Goal: Task Accomplishment & Management: Use online tool/utility

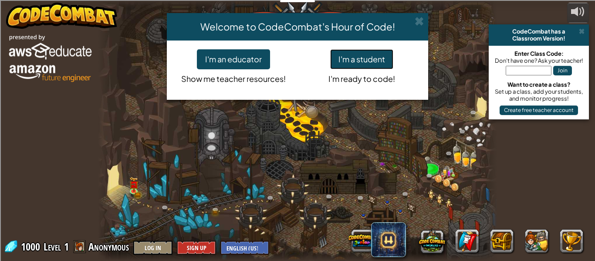
click at [368, 56] on button "I'm a student" at bounding box center [361, 59] width 63 height 20
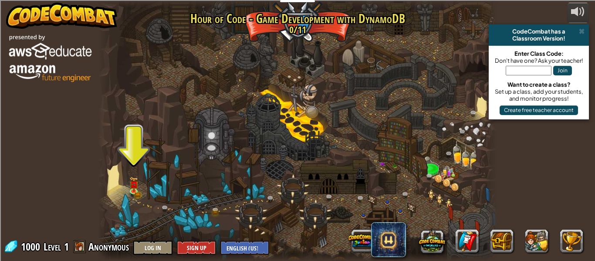
click at [368, 56] on div at bounding box center [297, 130] width 399 height 261
click at [584, 30] on div "CodeCombat has a" at bounding box center [538, 31] width 93 height 7
click at [135, 182] on img at bounding box center [133, 180] width 5 height 5
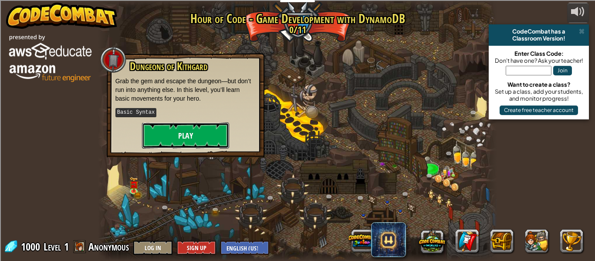
click at [167, 134] on button "Play" at bounding box center [185, 135] width 87 height 26
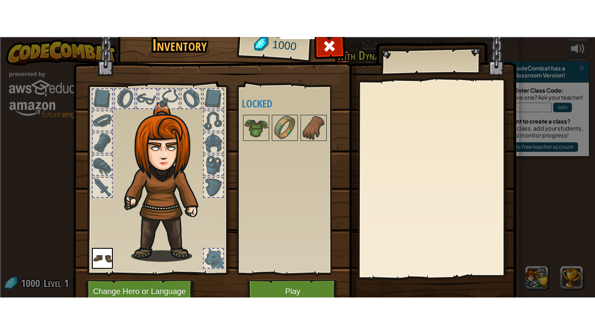
scroll to position [40, 0]
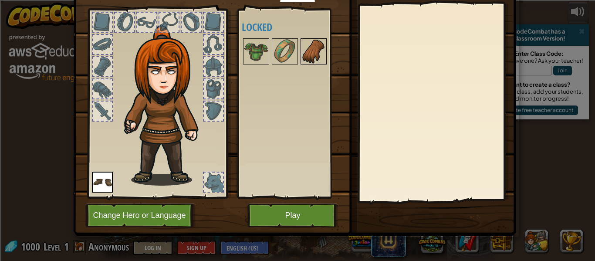
click at [320, 51] on img at bounding box center [313, 51] width 24 height 24
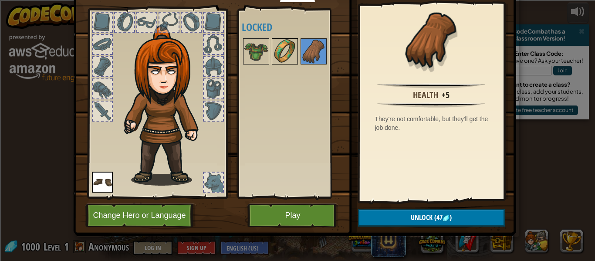
click at [290, 48] on img at bounding box center [285, 51] width 24 height 24
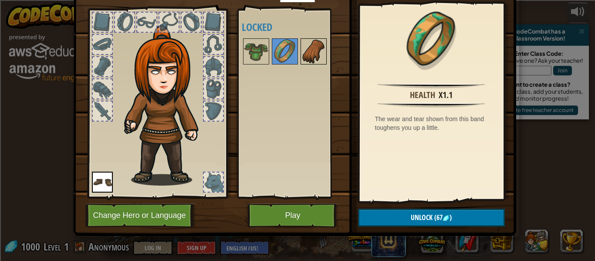
click at [318, 46] on img at bounding box center [313, 51] width 24 height 24
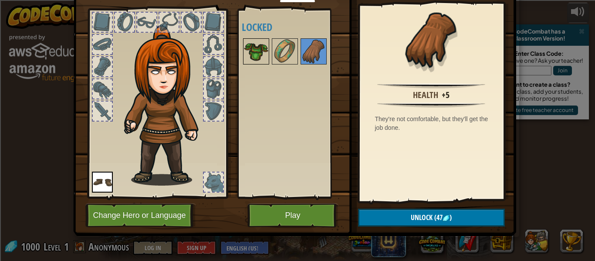
click at [246, 45] on img at bounding box center [256, 51] width 24 height 24
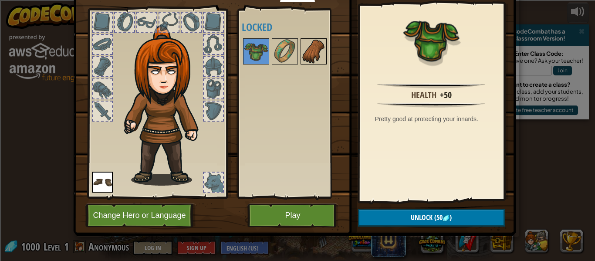
click at [307, 53] on img at bounding box center [313, 51] width 24 height 24
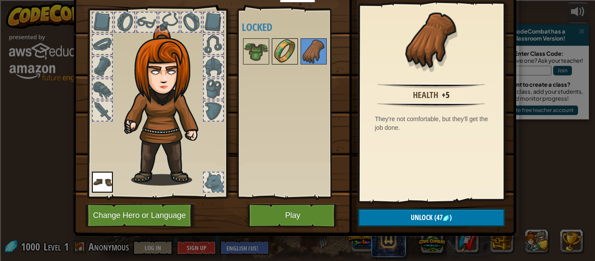
click at [286, 46] on img at bounding box center [285, 51] width 24 height 24
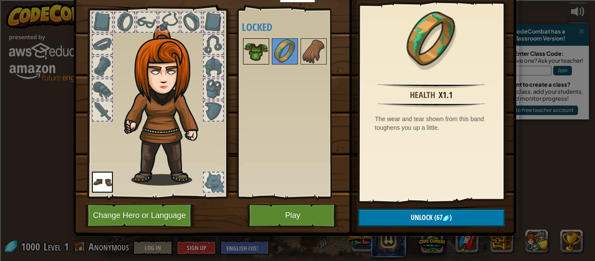
click at [267, 51] on img at bounding box center [256, 51] width 24 height 24
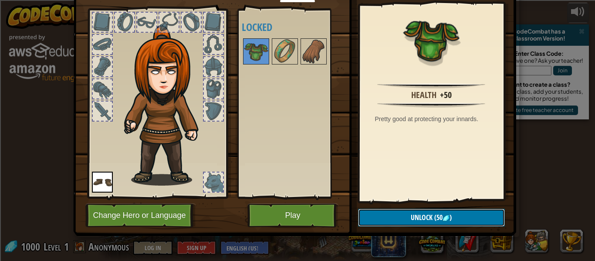
click at [435, 217] on span "(50" at bounding box center [437, 217] width 10 height 10
click at [435, 217] on button "Confirm" at bounding box center [431, 218] width 147 height 18
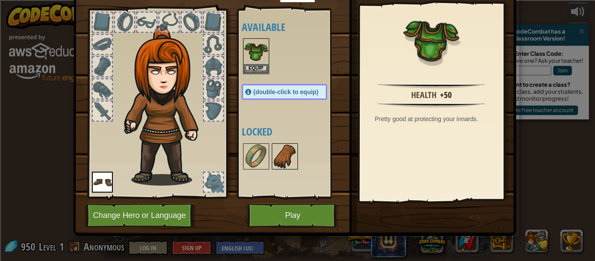
click at [287, 158] on img at bounding box center [285, 156] width 24 height 24
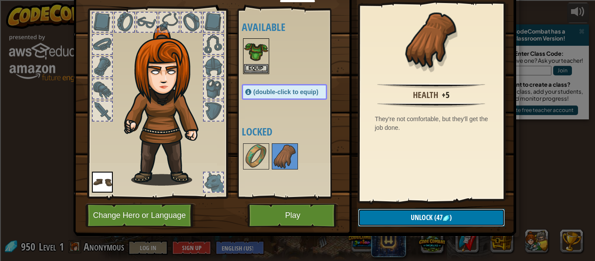
click at [435, 222] on button "Unlock (47 )" at bounding box center [431, 218] width 147 height 18
click at [435, 222] on button "Confirm" at bounding box center [431, 218] width 147 height 18
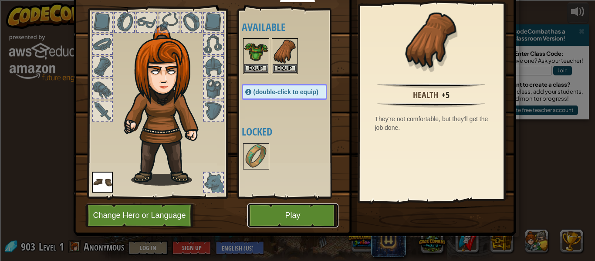
click at [320, 216] on button "Play" at bounding box center [292, 215] width 91 height 24
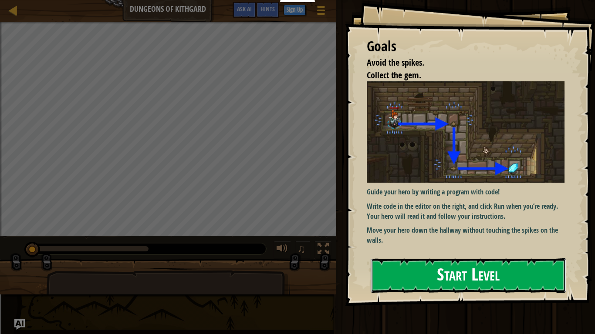
click at [436, 260] on button "Start Level" at bounding box center [469, 276] width 196 height 34
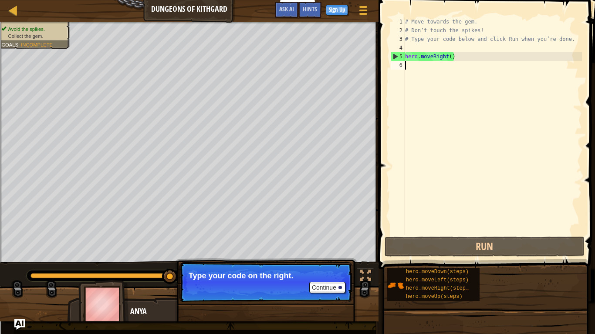
type textarea "h"
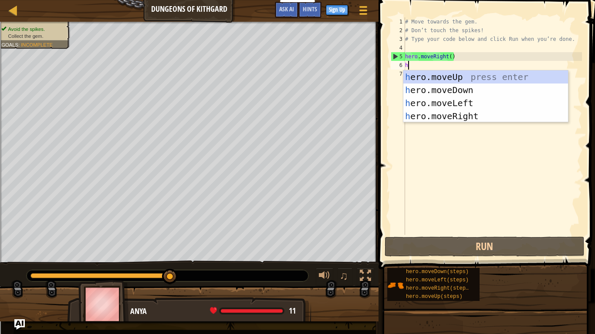
scroll to position [4, 0]
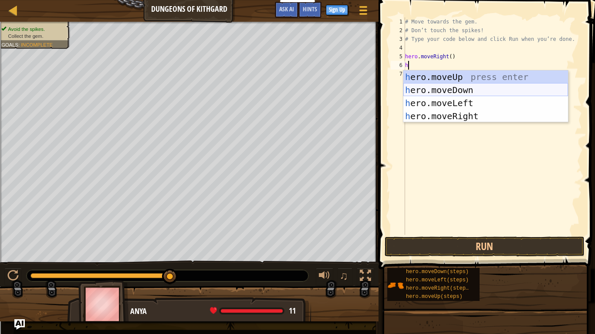
click at [474, 89] on div "h ero.moveUp press enter h ero.moveDown press enter h ero.moveLeft press enter …" at bounding box center [485, 110] width 165 height 78
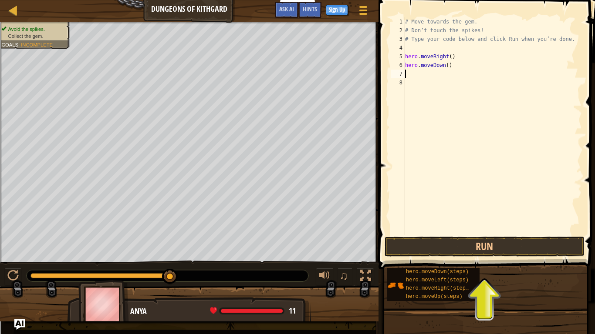
type textarea "h"
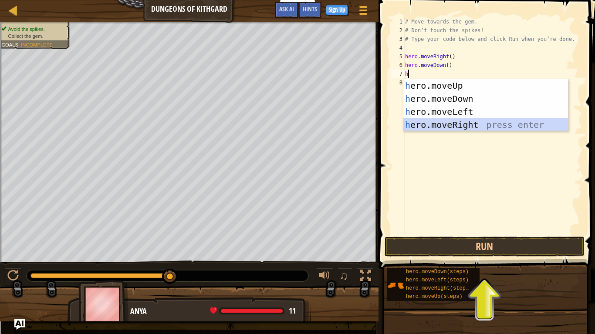
click at [494, 123] on div "h ero.moveUp press enter h ero.moveDown press enter h ero.moveLeft press enter …" at bounding box center [485, 118] width 165 height 78
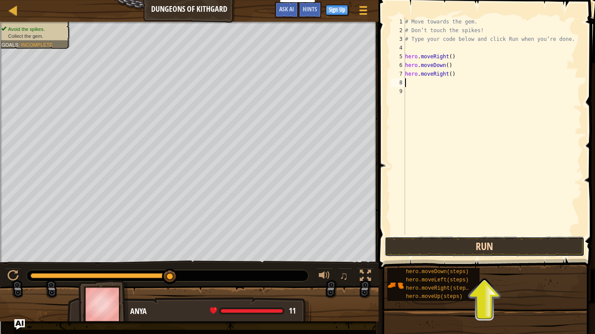
click at [515, 244] on button "Run" at bounding box center [484, 247] width 200 height 20
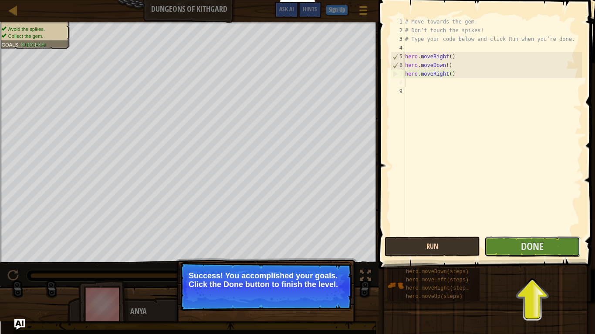
click at [515, 244] on button "Done" at bounding box center [531, 247] width 95 height 20
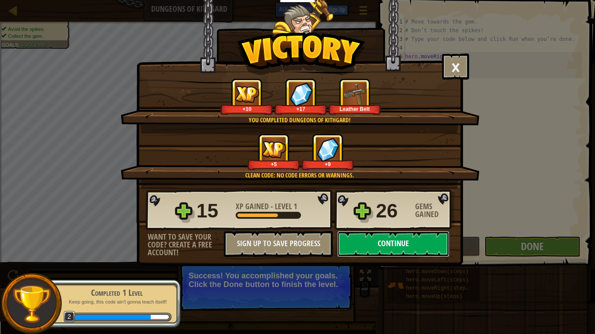
click at [431, 245] on button "Continue" at bounding box center [393, 244] width 112 height 26
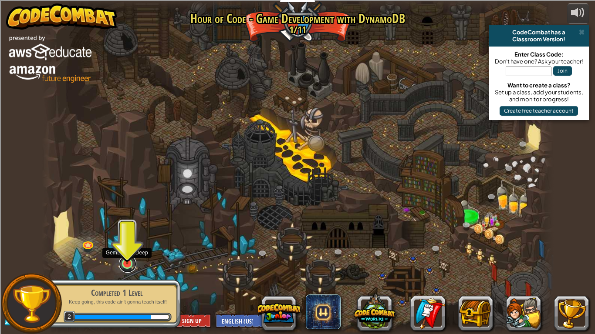
click at [120, 260] on link at bounding box center [127, 264] width 17 height 17
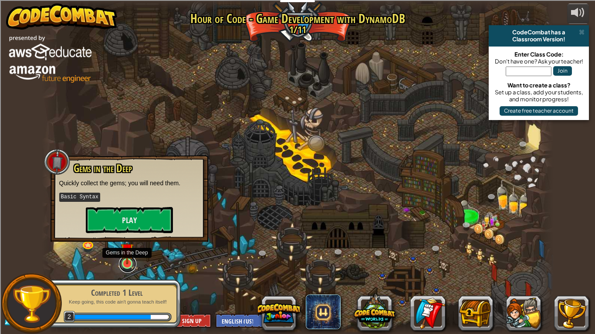
click at [120, 260] on link at bounding box center [127, 264] width 17 height 17
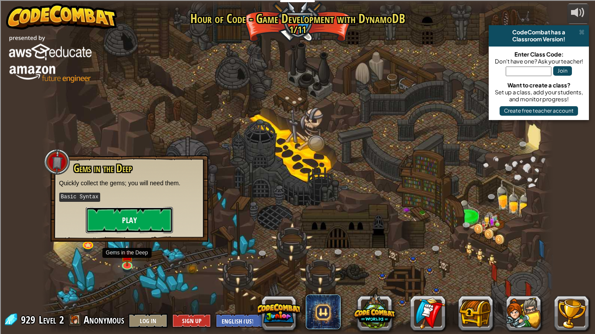
click at [131, 224] on button "Play" at bounding box center [129, 220] width 87 height 26
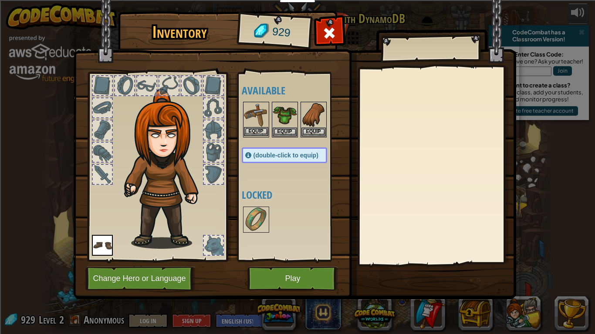
click at [263, 117] on img at bounding box center [256, 115] width 24 height 24
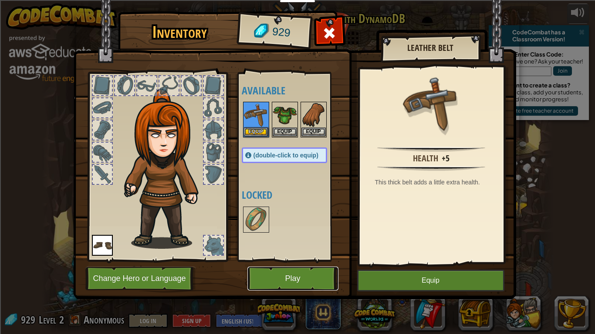
click at [315, 260] on button "Play" at bounding box center [292, 279] width 91 height 24
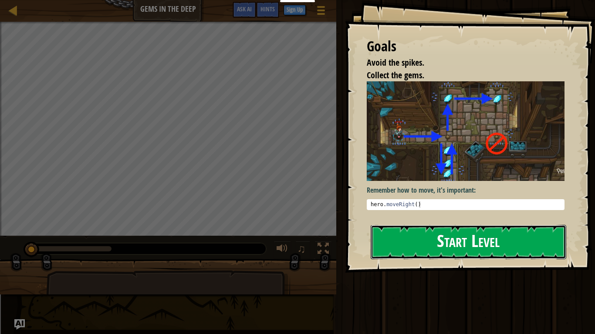
click at [396, 229] on button "Start Level" at bounding box center [469, 242] width 196 height 34
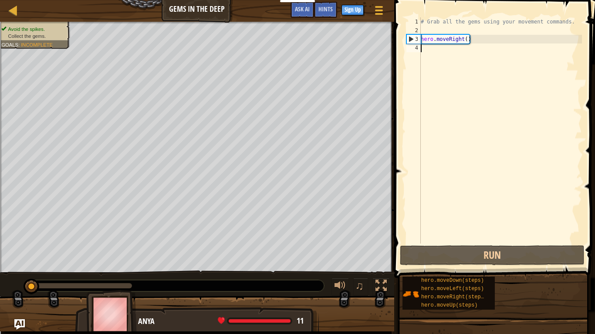
type textarea "h"
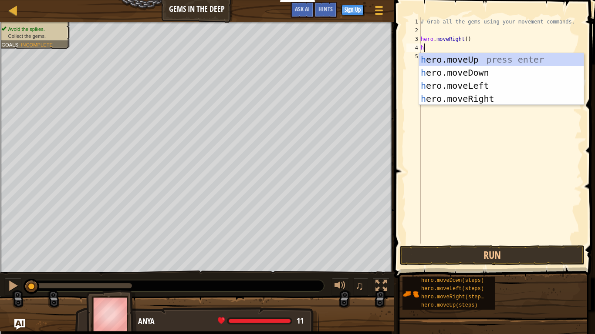
click at [439, 73] on div "h ero.moveUp press enter h ero.moveDown press enter h ero.moveLeft press enter …" at bounding box center [501, 92] width 165 height 78
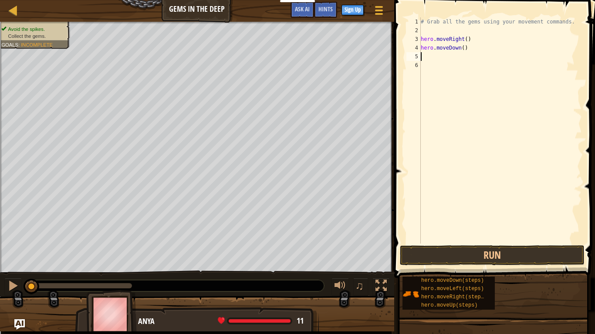
type textarea "h"
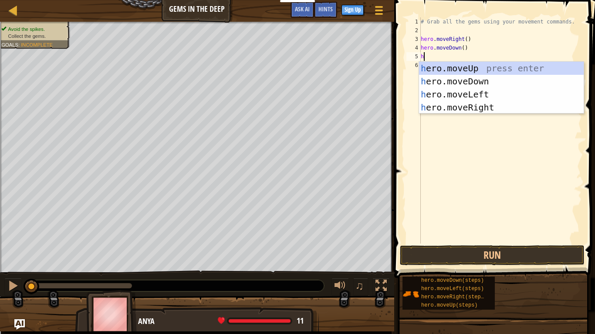
click at [516, 72] on div "h ero.moveUp press enter h ero.moveDown press enter h ero.moveLeft press enter …" at bounding box center [501, 101] width 165 height 78
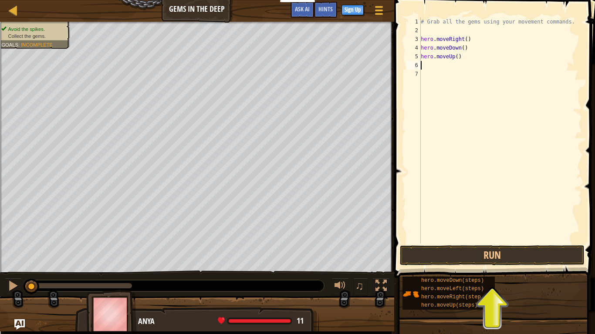
type textarea "h"
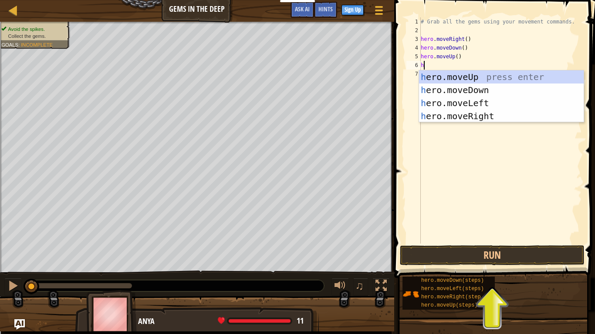
click at [489, 121] on div "h ero.moveUp press enter h ero.moveDown press enter h ero.moveLeft press enter …" at bounding box center [501, 110] width 165 height 78
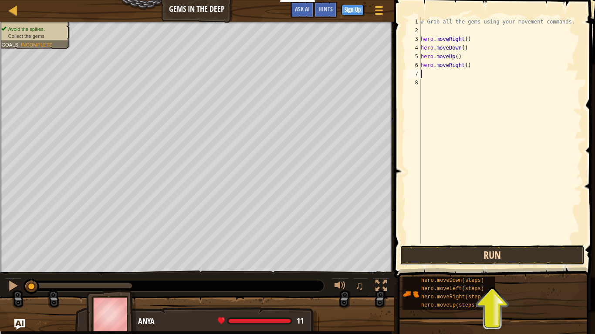
click at [529, 256] on button "Run" at bounding box center [492, 256] width 185 height 20
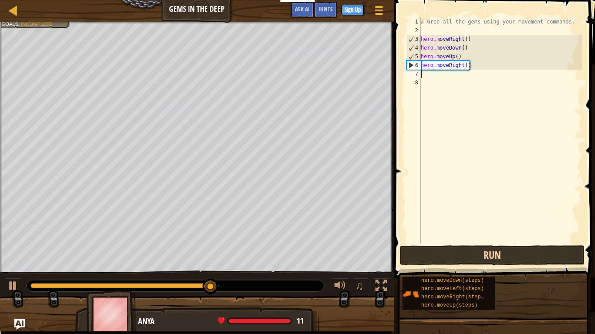
type textarea "h"
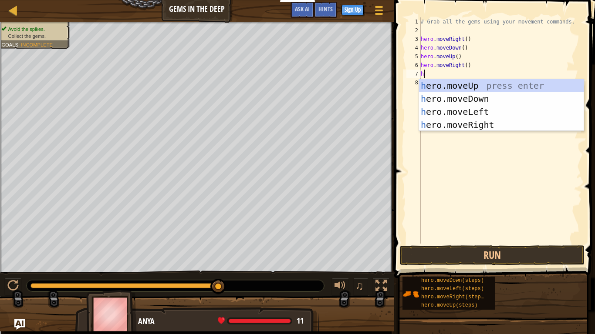
click at [527, 88] on div "h ero.moveUp press enter h ero.moveDown press enter h ero.moveLeft press enter …" at bounding box center [501, 118] width 165 height 78
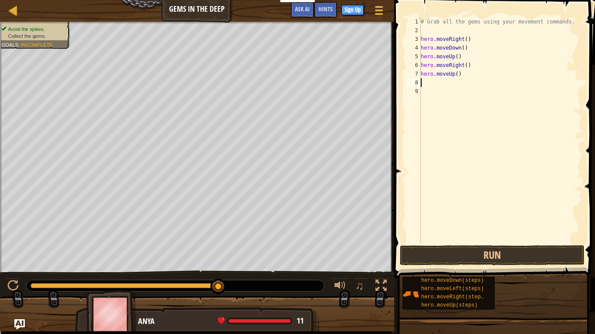
type textarea "h"
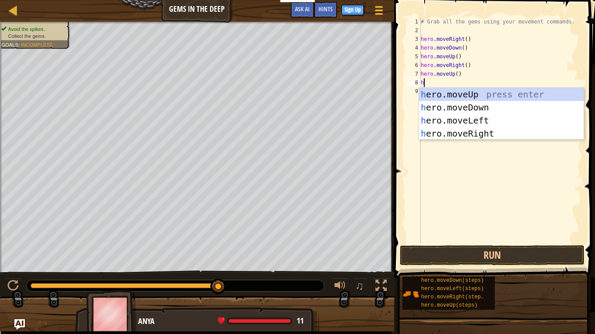
click at [491, 117] on div "h ero.moveUp press enter h ero.moveDown press enter h ero.moveLeft press enter …" at bounding box center [501, 127] width 165 height 78
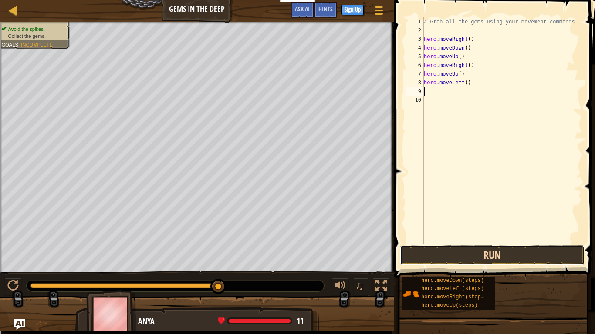
click at [508, 256] on button "Run" at bounding box center [492, 256] width 185 height 20
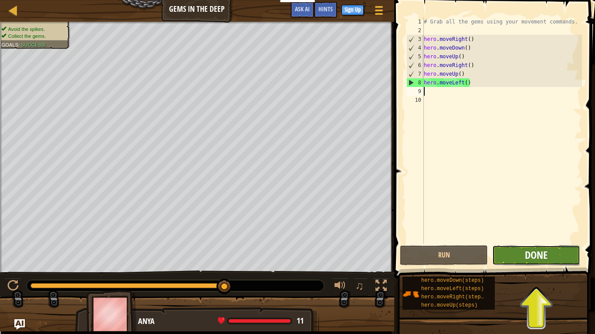
click at [546, 257] on span "Done" at bounding box center [536, 255] width 23 height 14
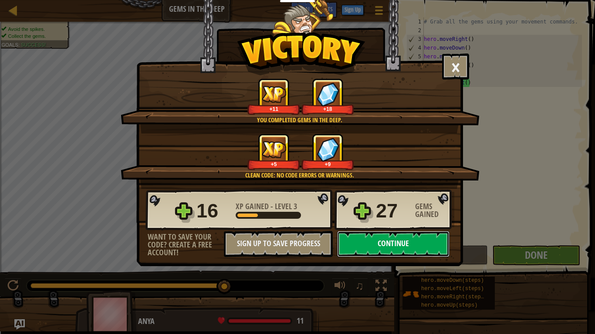
click at [404, 244] on button "Continue" at bounding box center [393, 244] width 112 height 26
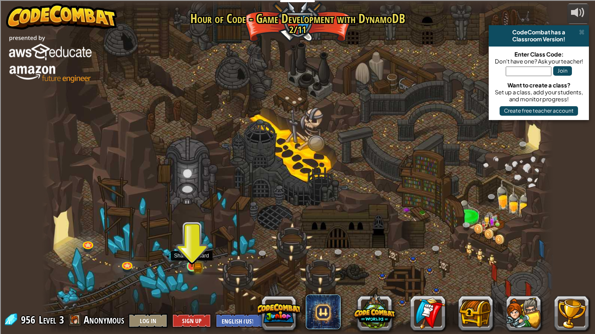
click at [191, 257] on img at bounding box center [192, 254] width 8 height 8
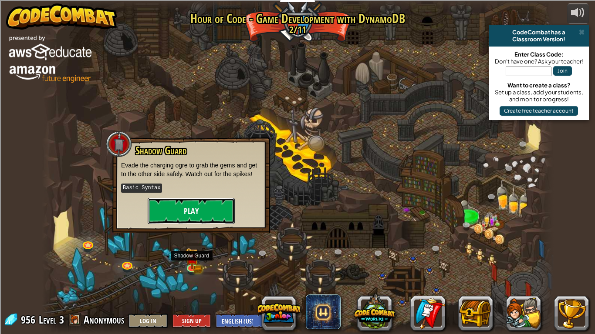
click at [220, 202] on button "Play" at bounding box center [191, 211] width 87 height 26
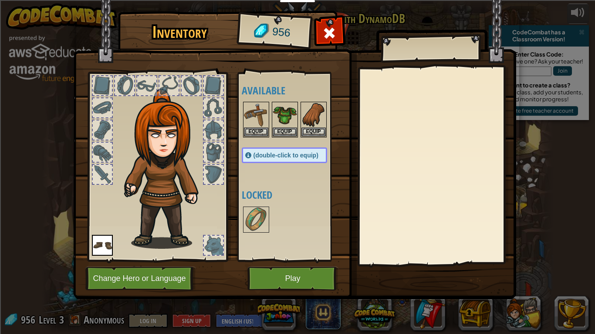
click at [216, 107] on div at bounding box center [213, 107] width 19 height 19
click at [105, 253] on img at bounding box center [102, 245] width 21 height 21
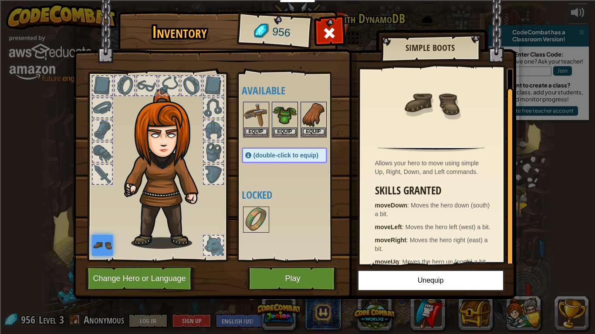
scroll to position [20, 0]
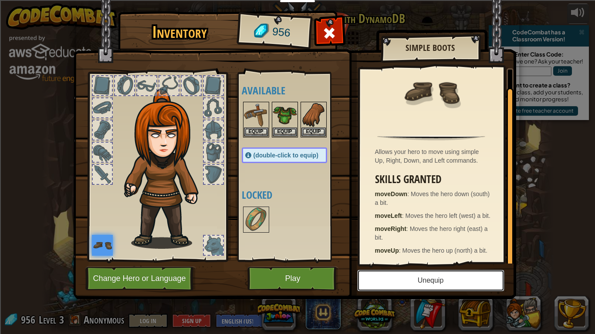
click at [453, 260] on button "Unequip" at bounding box center [430, 281] width 147 height 22
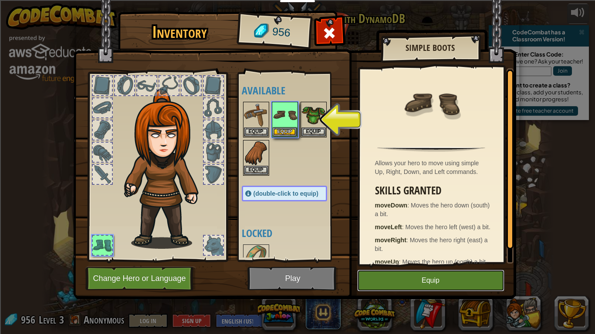
click at [453, 260] on button "Equip" at bounding box center [430, 281] width 147 height 22
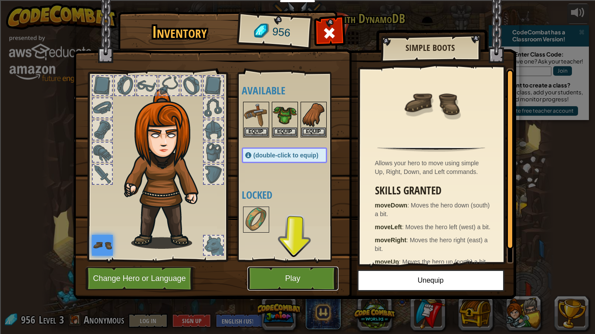
click at [317, 260] on button "Play" at bounding box center [292, 279] width 91 height 24
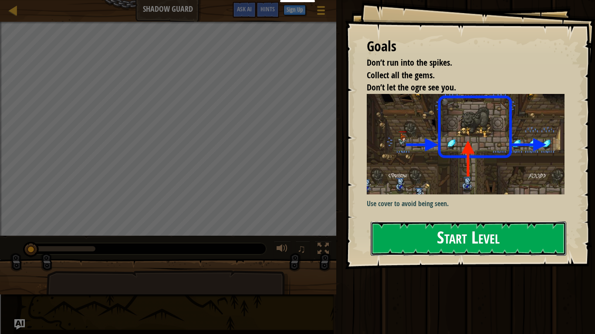
click at [483, 239] on button "Start Level" at bounding box center [469, 239] width 196 height 34
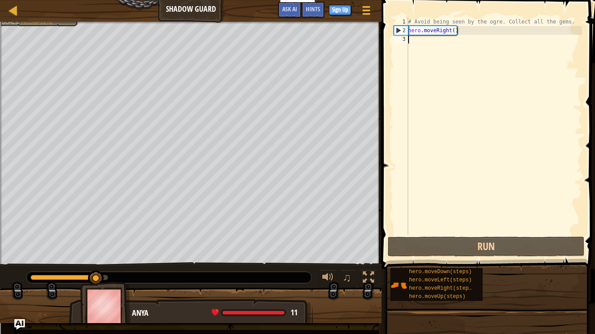
type textarea "h"
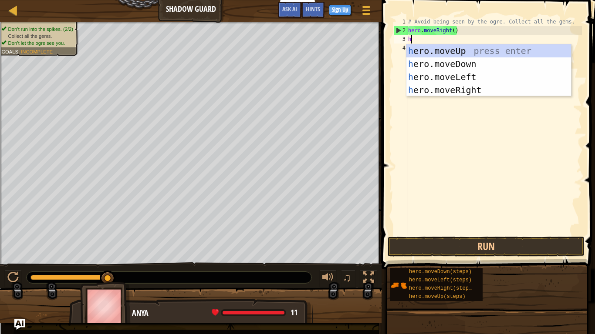
click at [487, 53] on div "h ero.moveUp press enter h ero.moveDown press enter h ero.moveLeft press enter …" at bounding box center [488, 83] width 165 height 78
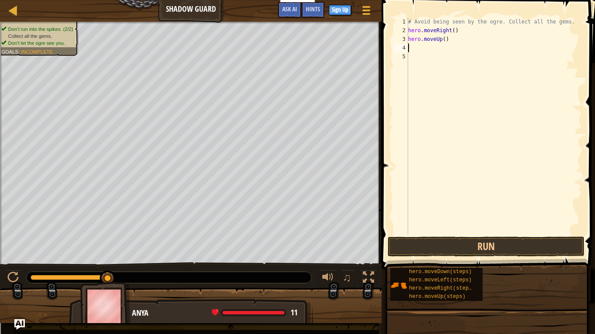
type textarea "h"
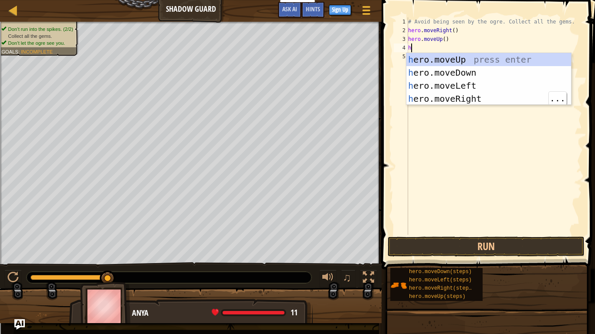
click at [482, 102] on div "h ero.moveUp press enter h ero.moveDown press enter h ero.moveLeft press enter …" at bounding box center [488, 92] width 165 height 78
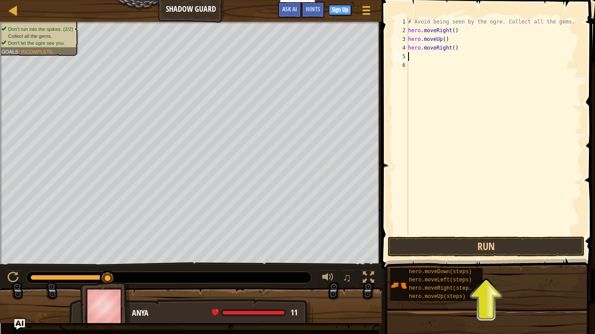
type textarea "h"
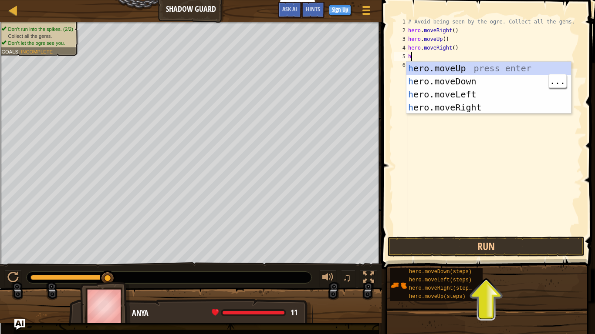
click at [485, 85] on div "h ero.moveUp press enter h ero.moveDown press enter h ero.moveLeft press enter …" at bounding box center [488, 101] width 165 height 78
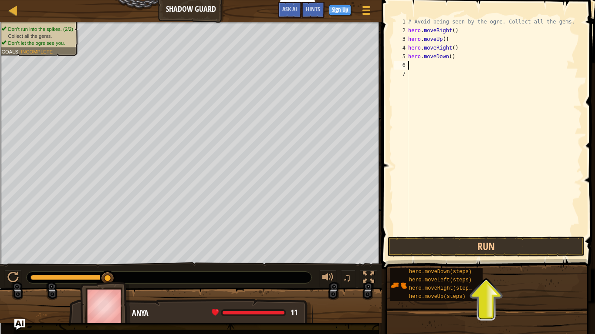
type textarea "h"
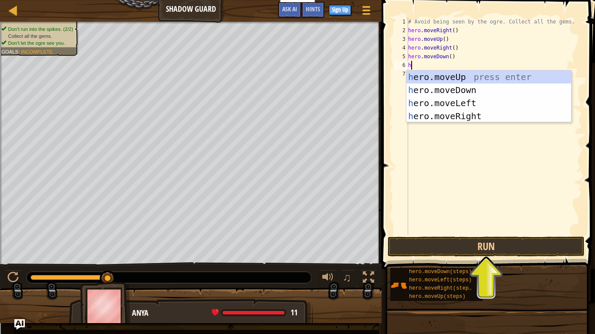
click at [480, 123] on div "# Avoid being seen by the ogre. Collect all the gems. hero . moveRight ( ) hero…" at bounding box center [493, 134] width 175 height 235
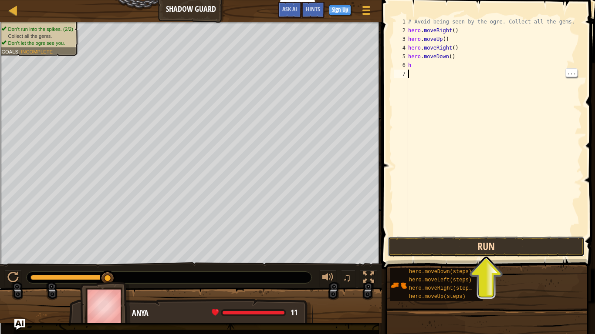
click at [502, 255] on button "Run" at bounding box center [486, 247] width 197 height 20
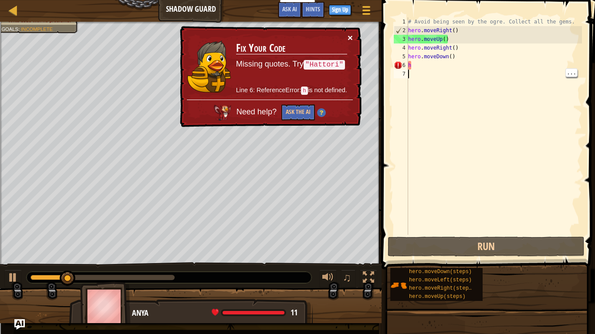
click at [348, 39] on button "×" at bounding box center [349, 37] width 5 height 9
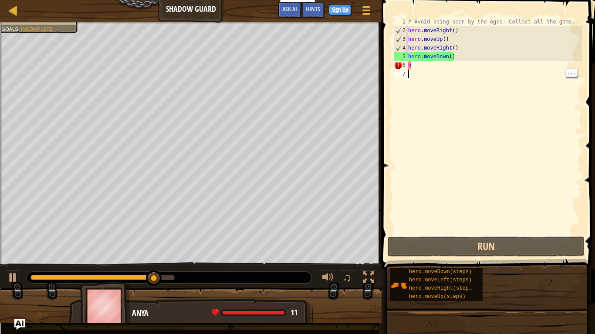
click at [489, 66] on div "# Avoid being seen by the ogre. Collect all the gems. hero . moveRight ( ) hero…" at bounding box center [493, 134] width 175 height 235
type textarea "h"
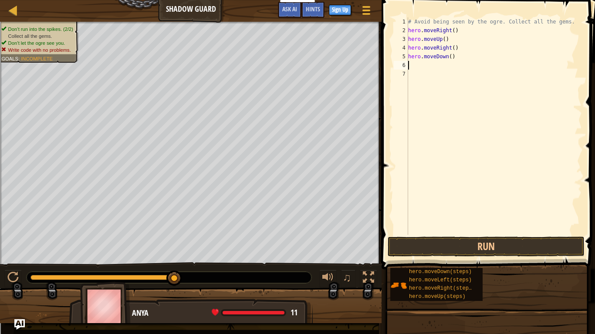
type textarea "h"
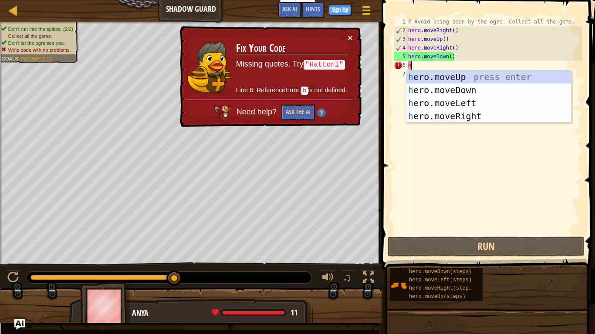
click at [513, 116] on div "h ero.moveUp press enter h ero.moveDown press enter h ero.moveLeft press enter …" at bounding box center [488, 110] width 165 height 78
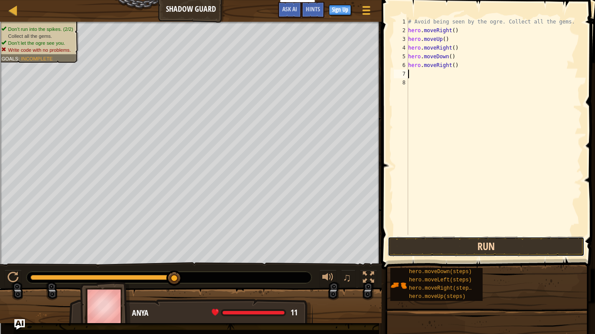
click at [544, 237] on button "Run" at bounding box center [486, 247] width 197 height 20
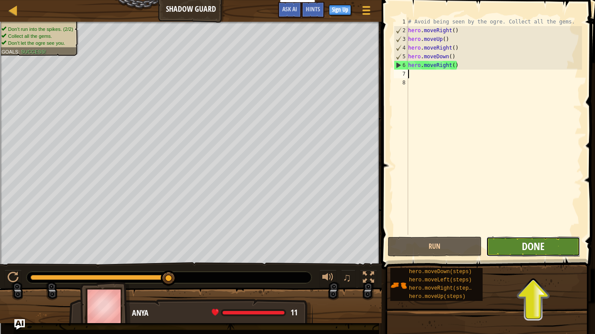
click at [539, 244] on span "Done" at bounding box center [533, 246] width 23 height 14
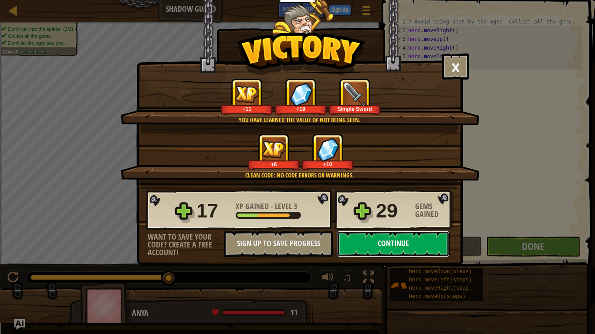
click at [359, 252] on button "Continue" at bounding box center [393, 244] width 112 height 26
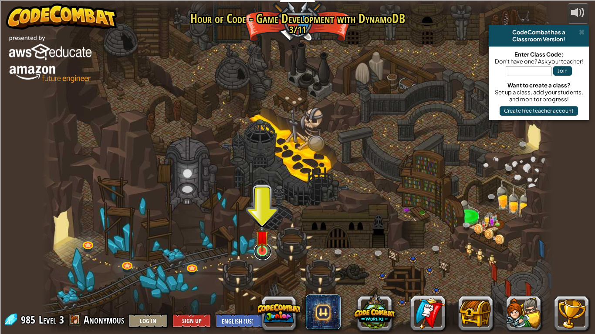
click at [265, 259] on link at bounding box center [262, 251] width 17 height 17
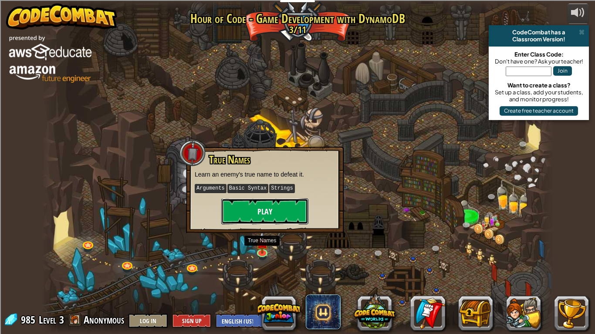
click at [289, 214] on button "Play" at bounding box center [264, 212] width 87 height 26
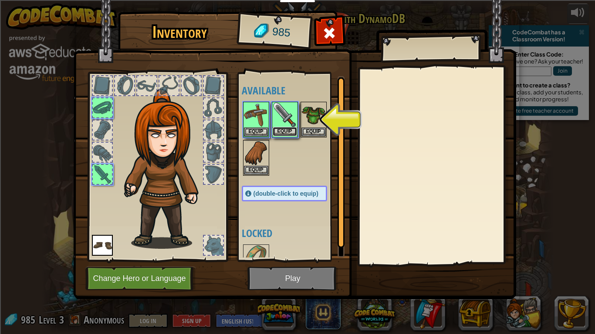
click at [287, 130] on button "Equip" at bounding box center [285, 131] width 24 height 9
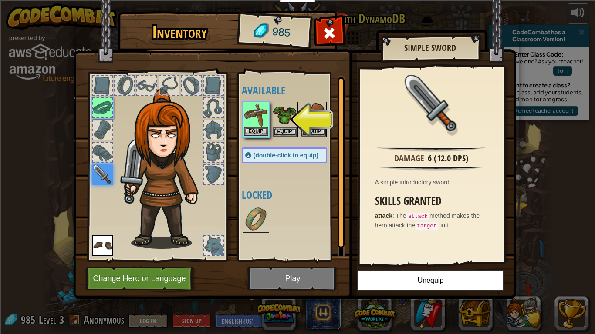
click at [262, 126] on img at bounding box center [256, 115] width 24 height 24
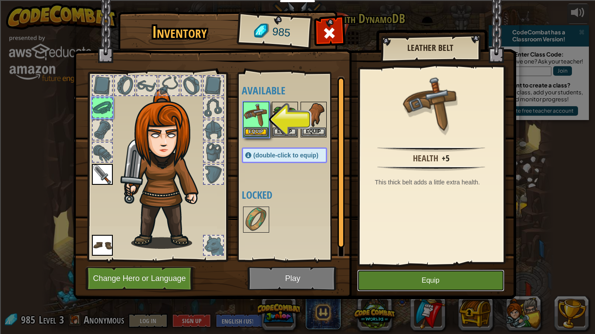
click at [428, 260] on button "Equip" at bounding box center [430, 281] width 147 height 22
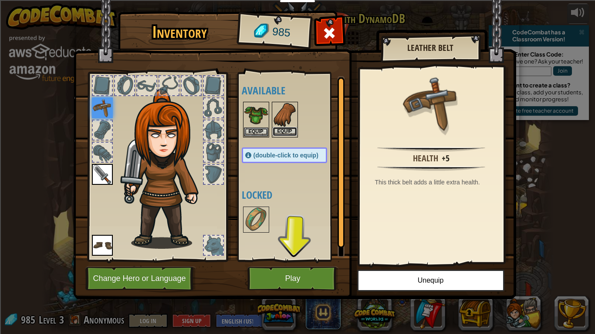
click at [288, 135] on button "Equip" at bounding box center [285, 131] width 24 height 9
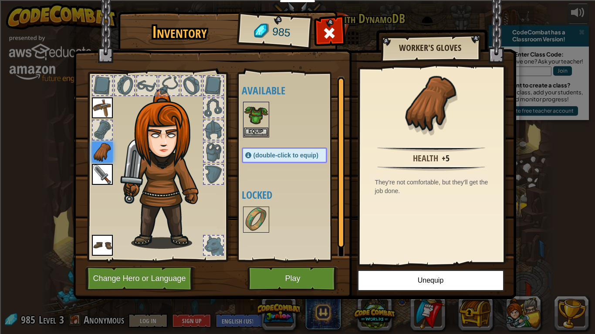
click at [104, 180] on img at bounding box center [102, 174] width 21 height 21
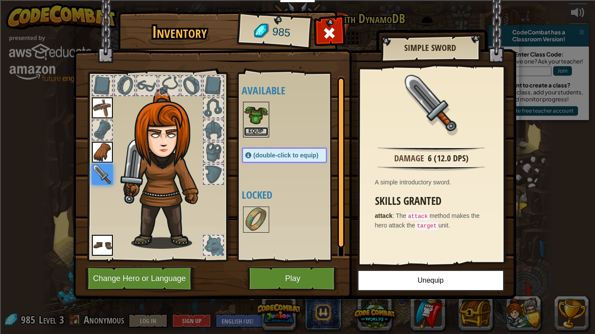
click at [263, 132] on button "Equip" at bounding box center [256, 131] width 24 height 9
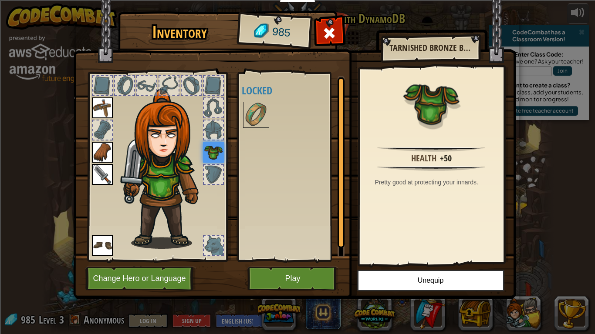
click at [99, 177] on img at bounding box center [102, 174] width 21 height 21
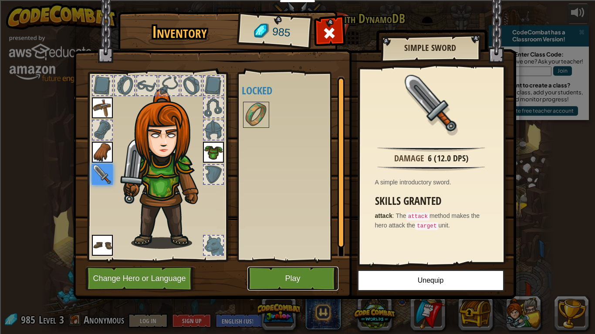
click at [287, 260] on button "Play" at bounding box center [292, 279] width 91 height 24
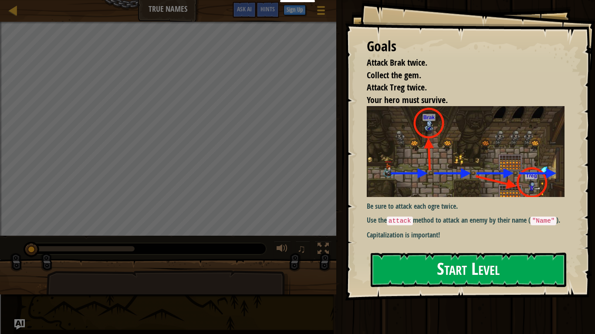
click at [453, 260] on button "Start Level" at bounding box center [469, 270] width 196 height 34
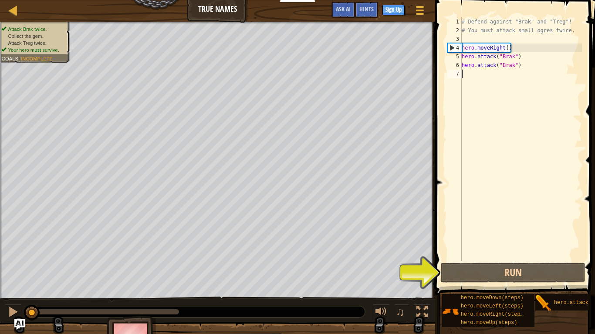
type textarea "h"
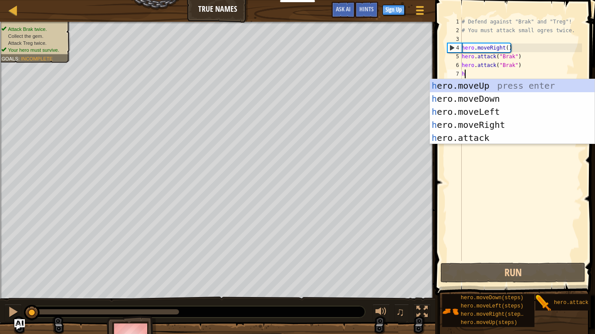
scroll to position [4, 0]
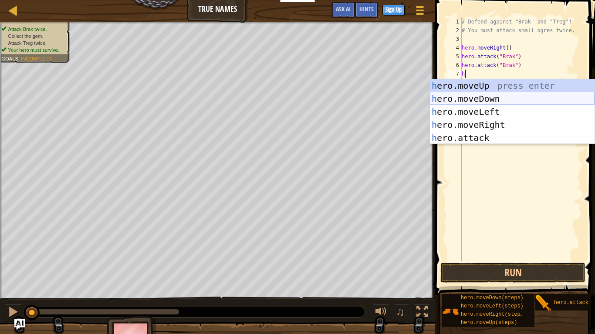
click at [528, 101] on div "h ero.moveUp press enter h ero.moveDown press enter h ero.moveLeft press enter …" at bounding box center [512, 124] width 165 height 91
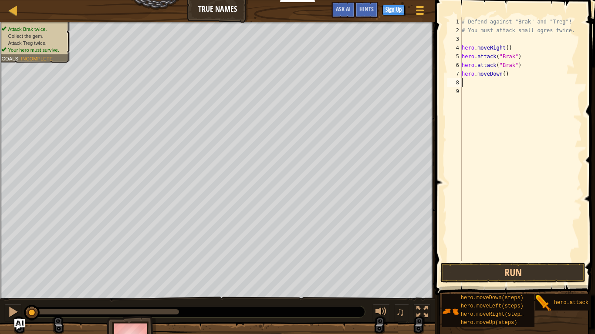
type textarea "h"
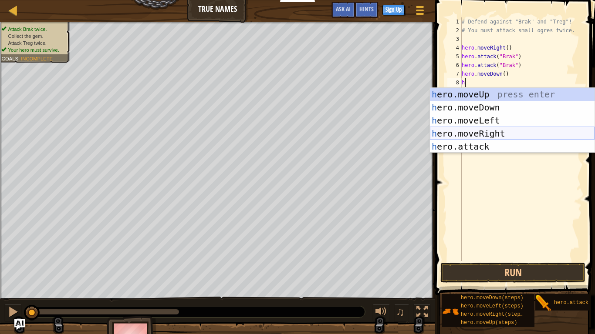
click at [536, 131] on div "h ero.moveUp press enter h ero.moveDown press enter h ero.moveLeft press enter …" at bounding box center [512, 133] width 165 height 91
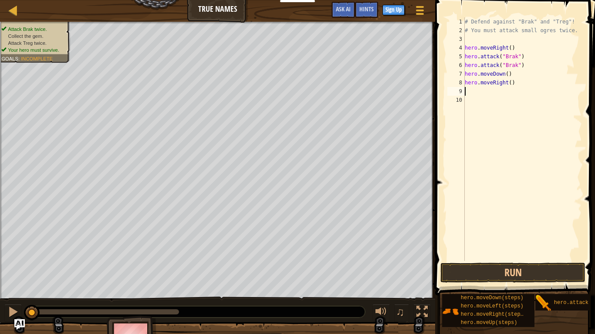
click at [494, 93] on div "# Defend against "Brak" and "Treg"! # You must attack small ogres twice. hero .…" at bounding box center [522, 147] width 119 height 261
type textarea "h"
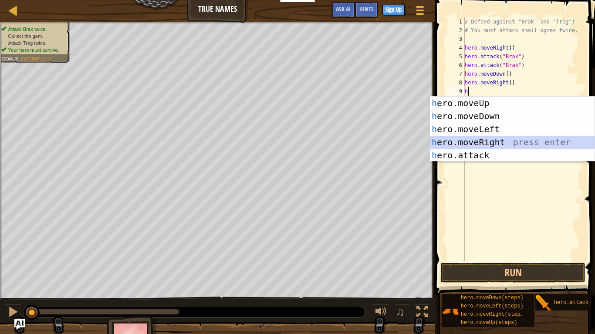
click at [511, 141] on div "h ero.moveUp press enter h ero.moveDown press enter h ero.moveLeft press enter …" at bounding box center [512, 142] width 165 height 91
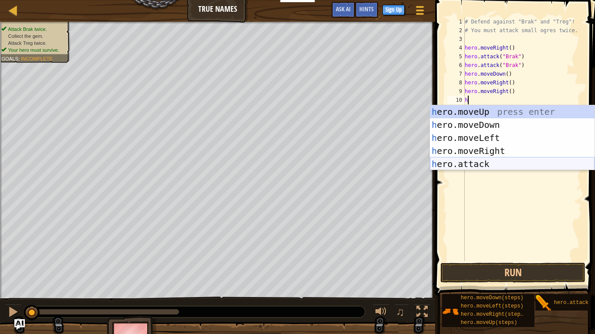
click at [507, 162] on div "h ero.moveUp press enter h ero.moveDown press enter h ero.moveLeft press enter …" at bounding box center [512, 150] width 165 height 91
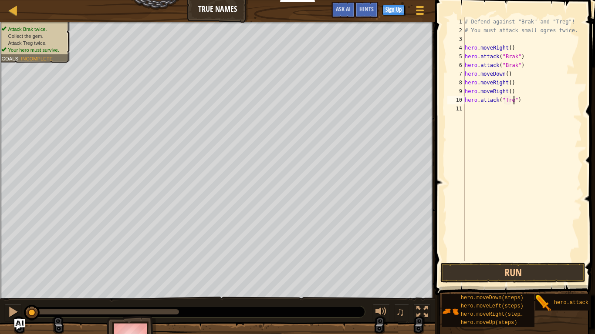
scroll to position [4, 7]
click at [553, 260] on button "Run" at bounding box center [512, 273] width 145 height 20
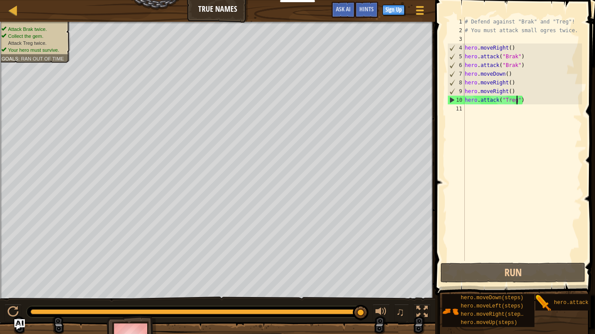
click at [524, 101] on div "# Defend against "Brak" and "Treg"! # You must attack small ogres twice. hero .…" at bounding box center [522, 147] width 119 height 261
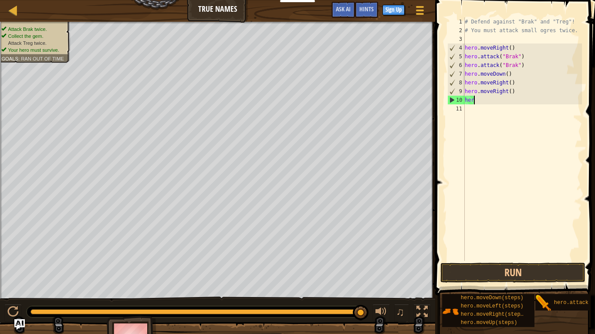
scroll to position [4, 0]
type textarea "h"
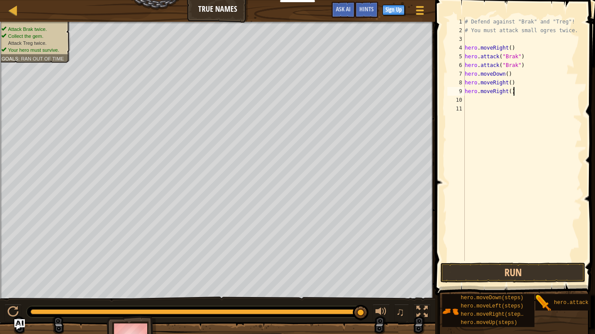
click at [519, 91] on div "# Defend against "Brak" and "Treg"! # You must attack small ogres twice. hero .…" at bounding box center [522, 147] width 119 height 261
type textarea "h"
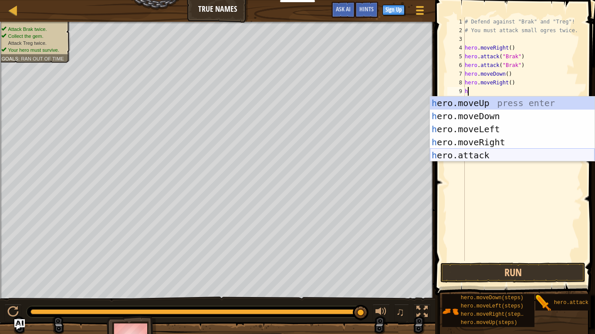
click at [523, 158] on div "h ero.moveUp press enter h ero.moveDown press enter h ero.moveLeft press enter …" at bounding box center [512, 142] width 165 height 91
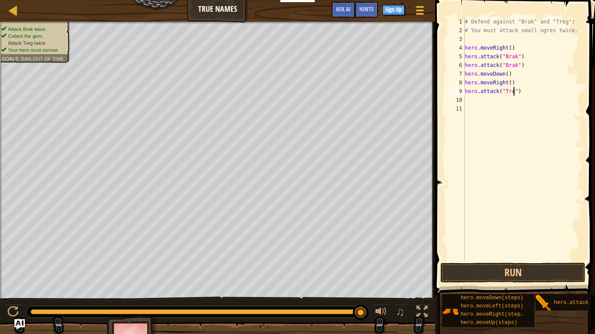
scroll to position [4, 7]
click at [560, 260] on button "Run" at bounding box center [512, 273] width 145 height 20
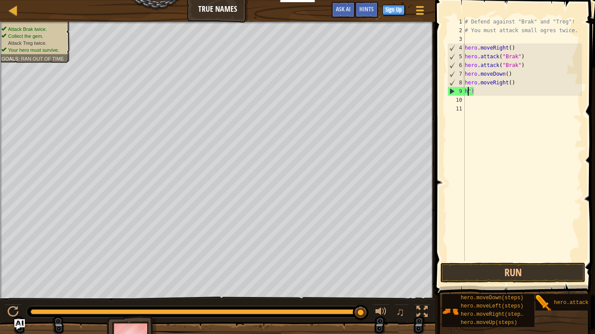
scroll to position [4, 0]
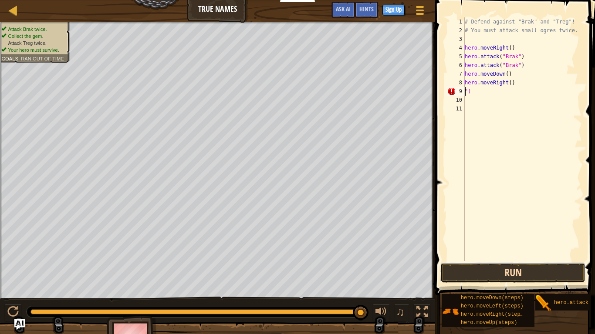
click at [542, 260] on button "Run" at bounding box center [512, 273] width 145 height 20
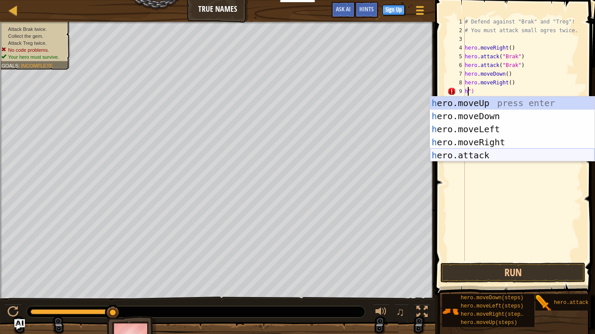
click at [509, 158] on div "h ero.moveUp press enter h ero.moveDown press enter h ero.moveLeft press enter …" at bounding box center [512, 142] width 165 height 91
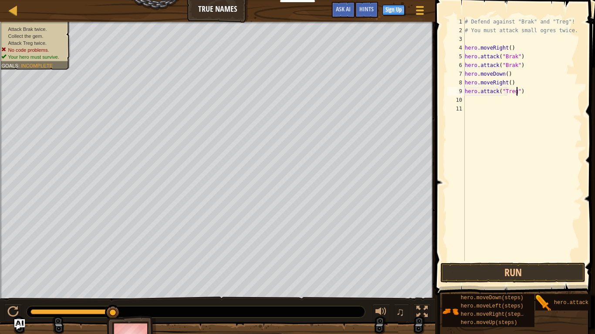
scroll to position [4, 7]
click at [546, 260] on button "Run" at bounding box center [512, 273] width 145 height 20
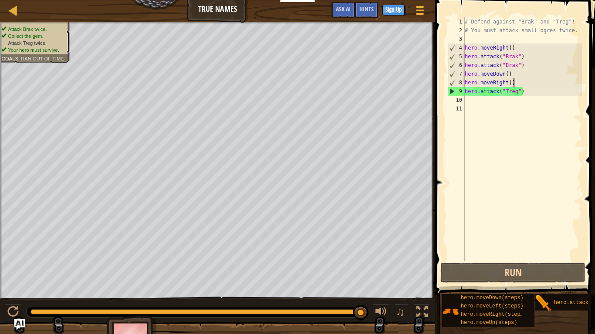
click at [513, 79] on div "# Defend against "Brak" and "Treg"! # You must attack small ogres twice. hero .…" at bounding box center [522, 147] width 119 height 261
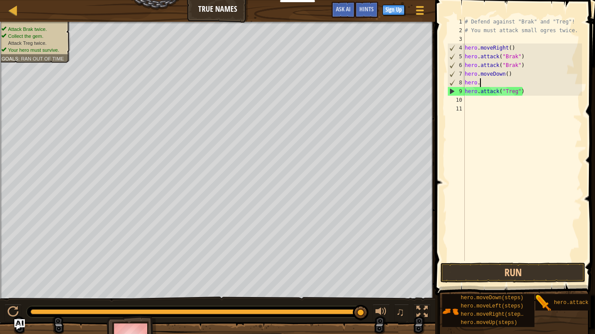
scroll to position [4, 1]
type textarea "h"
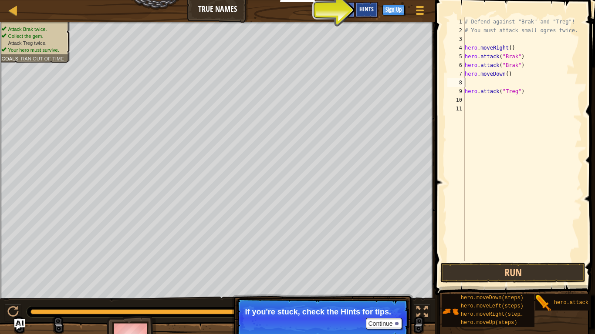
click at [368, 3] on div "Hints" at bounding box center [366, 10] width 23 height 16
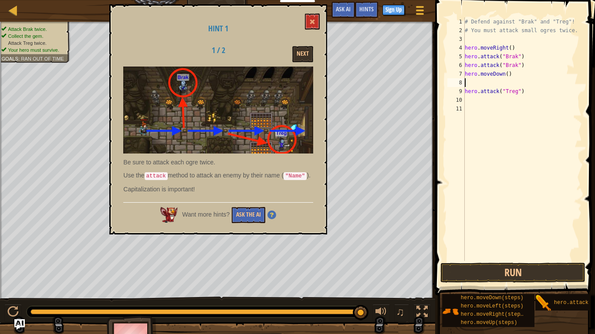
type textarea "h"
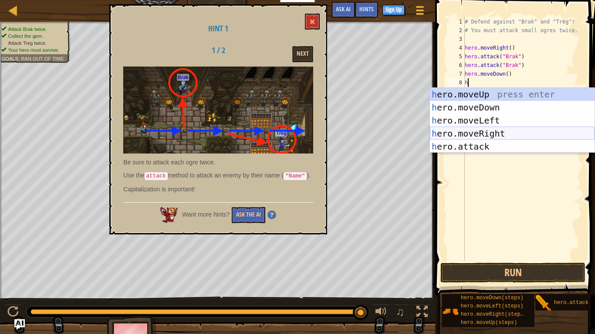
click at [528, 133] on div "h ero.moveUp press enter h ero.moveDown press enter h ero.moveLeft press enter …" at bounding box center [512, 133] width 165 height 91
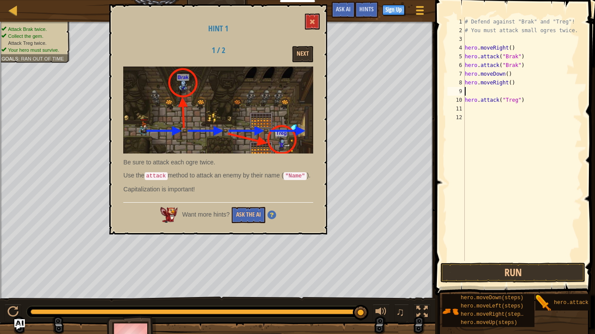
type textarea "h"
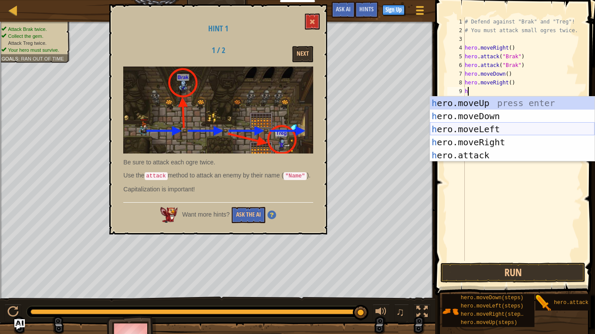
click at [528, 135] on div "h ero.moveUp press enter h ero.moveDown press enter h ero.moveLeft press enter …" at bounding box center [512, 142] width 165 height 91
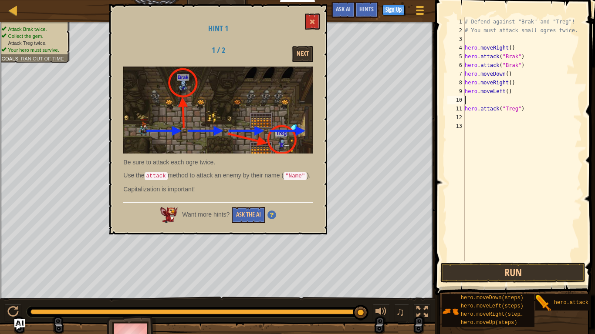
click at [512, 93] on div "# Defend against "Brak" and "Treg"! # You must attack small ogres twice. hero .…" at bounding box center [522, 147] width 119 height 261
type textarea "h"
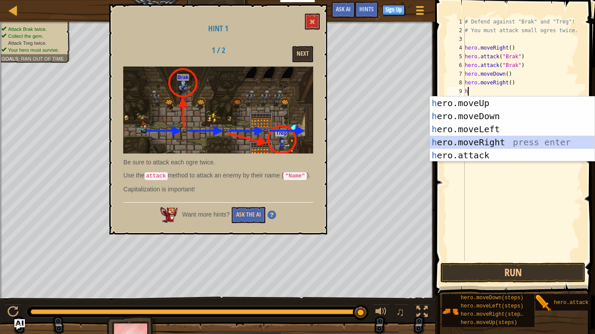
click at [550, 138] on div "h ero.moveUp press enter h ero.moveDown press enter h ero.moveLeft press enter …" at bounding box center [512, 142] width 165 height 91
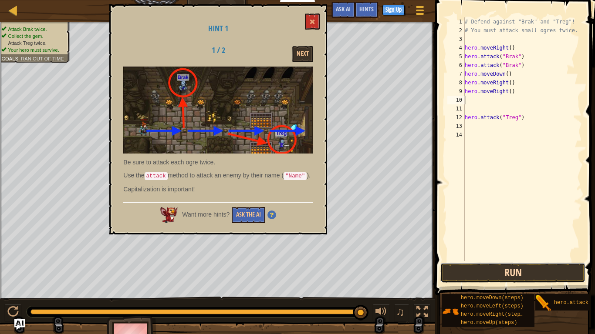
click at [567, 260] on button "Run" at bounding box center [512, 273] width 145 height 20
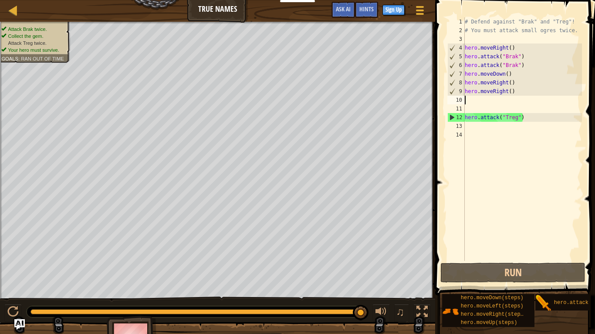
click at [527, 117] on div "# Defend against "Brak" and "Treg"! # You must attack small ogres twice. hero .…" at bounding box center [522, 147] width 119 height 261
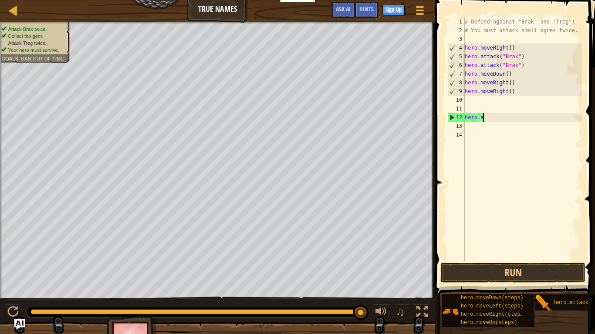
type textarea "h"
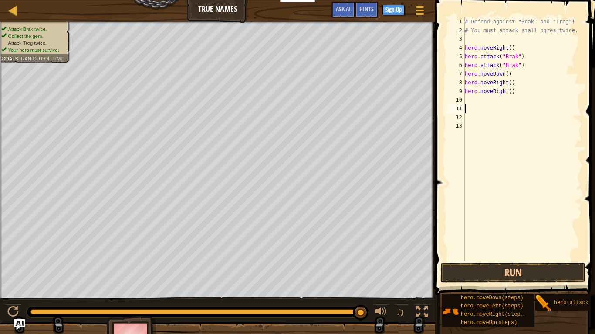
click at [529, 91] on div "# Defend against "Brak" and "Treg"! # You must attack small ogres twice. hero .…" at bounding box center [522, 147] width 119 height 261
type textarea "h"
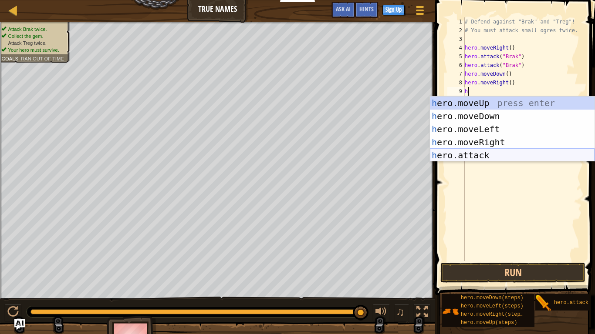
click at [579, 149] on div "h ero.moveUp press enter h ero.moveDown press enter h ero.moveLeft press enter …" at bounding box center [512, 142] width 165 height 91
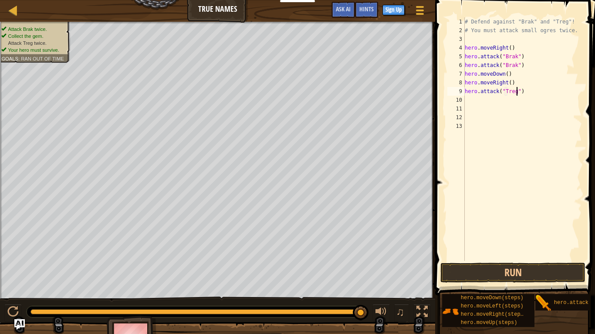
scroll to position [4, 7]
click at [539, 260] on button "Run" at bounding box center [512, 273] width 145 height 20
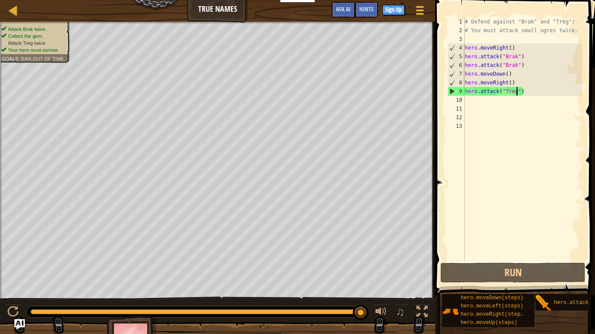
click at [521, 82] on div "# Defend against "Brak" and "Treg"! # You must attack small ogres twice. hero .…" at bounding box center [522, 147] width 119 height 261
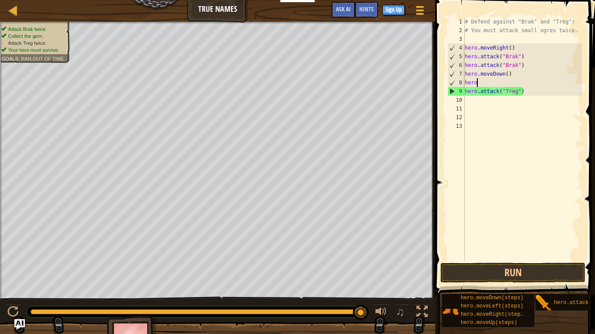
scroll to position [4, 0]
type textarea "h"
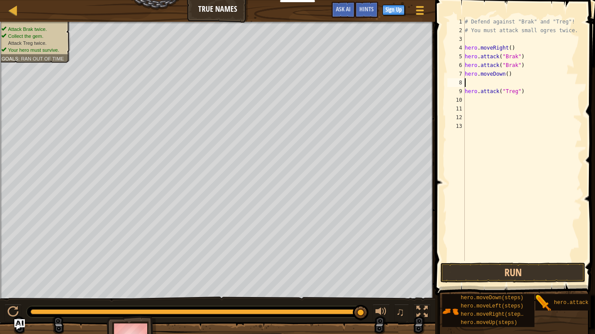
click at [510, 82] on div "# Defend against "Brak" and "Treg"! # You must attack small ogres twice. hero .…" at bounding box center [522, 147] width 119 height 261
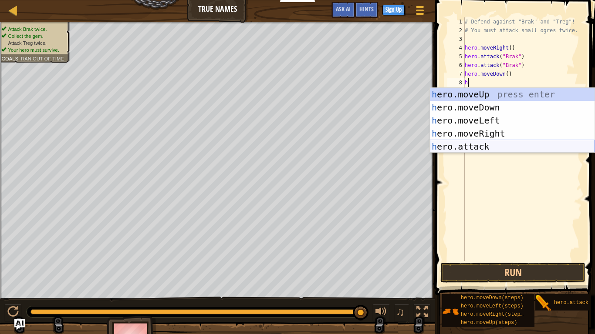
click at [502, 147] on div "h ero.moveUp press enter h ero.moveDown press enter h ero.moveLeft press enter …" at bounding box center [512, 133] width 165 height 91
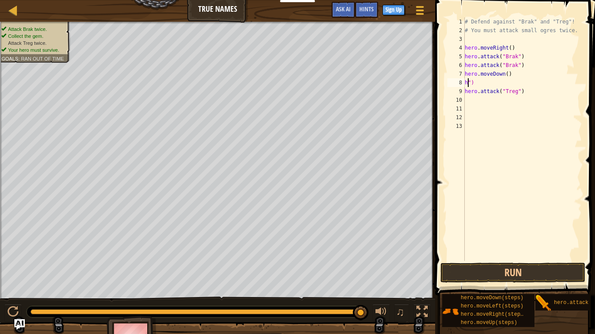
scroll to position [4, 0]
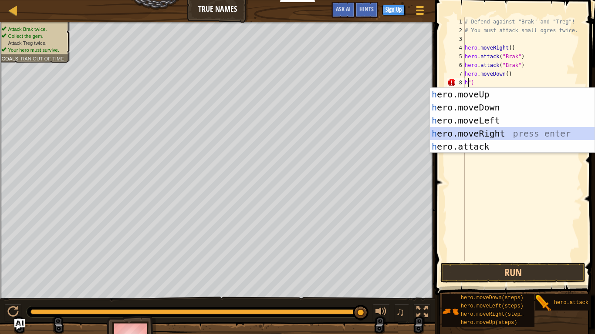
click at [546, 131] on div "h ero.moveUp press enter h ero.moveDown press enter h ero.moveLeft press enter …" at bounding box center [512, 133] width 165 height 91
type textarea "hero.moveRight()")"
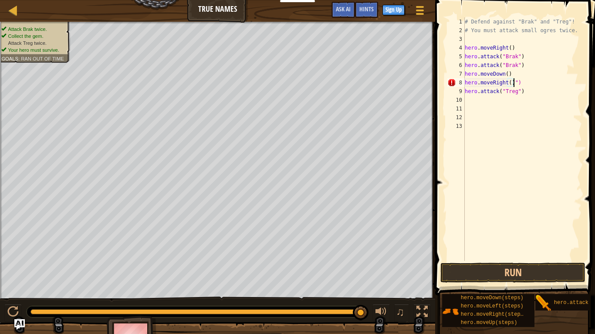
click at [468, 100] on div "# Defend against "Brak" and "Treg"! # You must attack small ogres twice. hero .…" at bounding box center [522, 147] width 119 height 261
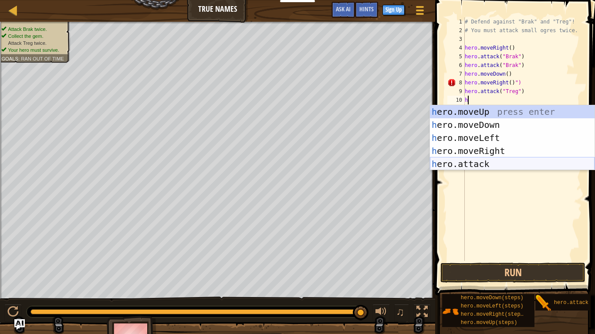
click at [549, 160] on div "h ero.moveUp press enter h ero.moveDown press enter h ero.moveLeft press enter …" at bounding box center [512, 150] width 165 height 91
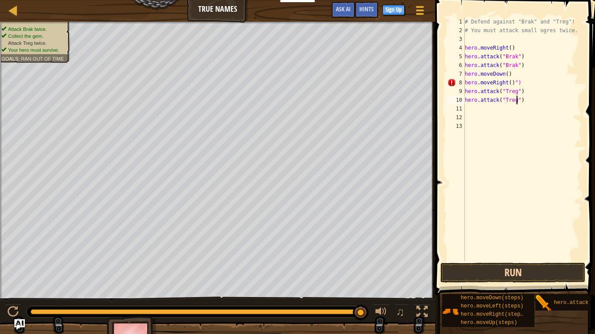
scroll to position [4, 7]
click at [538, 260] on button "Run" at bounding box center [512, 273] width 145 height 20
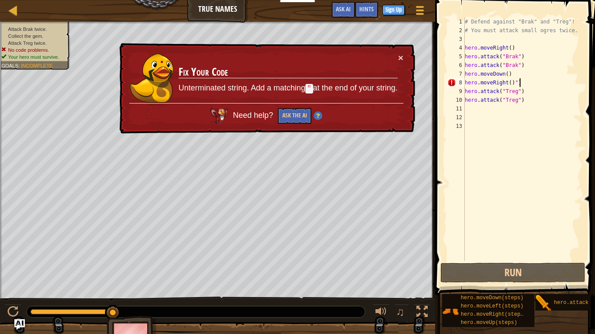
click at [525, 84] on div "# Defend against "Brak" and "Treg"! # You must attack small ogres twice. hero .…" at bounding box center [522, 147] width 119 height 261
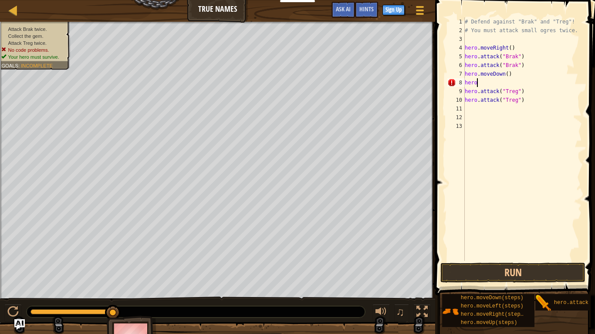
scroll to position [4, 0]
type textarea "h"
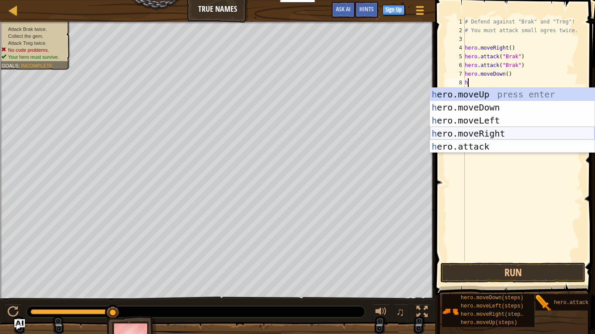
click at [542, 130] on div "h ero.moveUp press enter h ero.moveDown press enter h ero.moveLeft press enter …" at bounding box center [512, 133] width 165 height 91
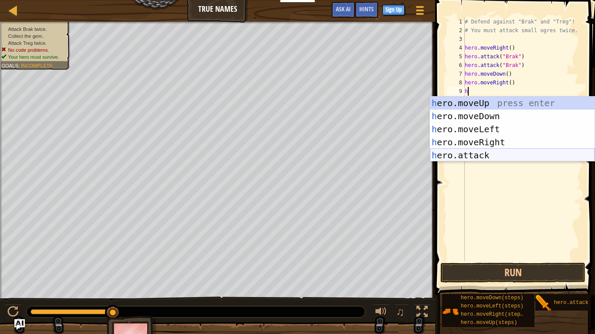
click at [512, 152] on div "h ero.moveUp press enter h ero.moveDown press enter h ero.moveLeft press enter …" at bounding box center [512, 142] width 165 height 91
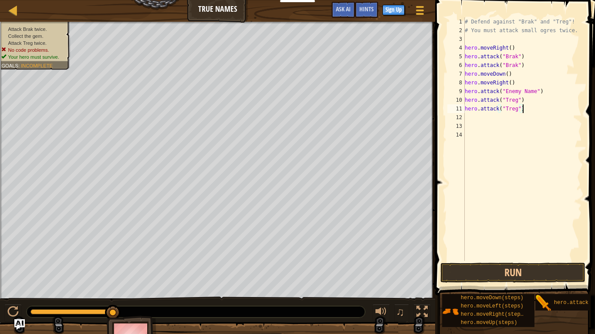
click at [530, 112] on div "# Defend against "Brak" and "Treg"! # You must attack small ogres twice. hero .…" at bounding box center [522, 147] width 119 height 261
type textarea "h"
click at [524, 90] on div "# Defend against "Brak" and "Treg"! # You must attack small ogres twice. hero .…" at bounding box center [522, 147] width 119 height 261
click at [535, 91] on div "# Defend against "Brak" and "Treg"! # You must attack small ogres twice. hero .…" at bounding box center [522, 147] width 119 height 261
type textarea "hero.attack("")"
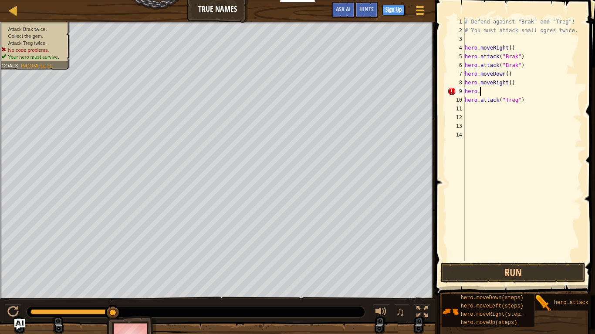
type textarea "h"
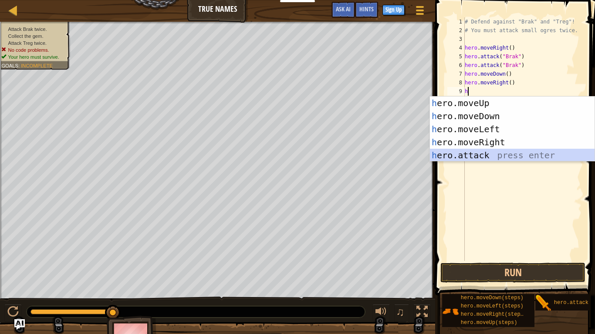
click at [540, 155] on div "h ero.moveUp press enter h ero.moveDown press enter h ero.moveLeft press enter …" at bounding box center [512, 142] width 165 height 91
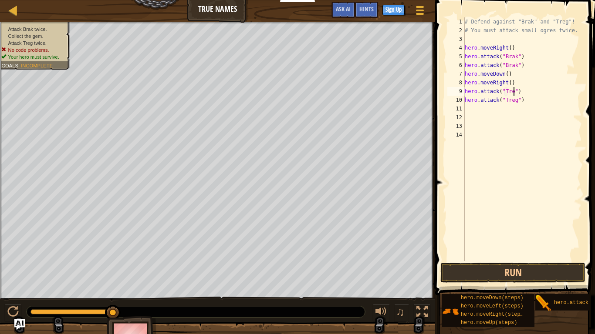
scroll to position [4, 7]
type textarea "hero.attack("Treg")"
click at [576, 260] on button "Run" at bounding box center [512, 273] width 145 height 20
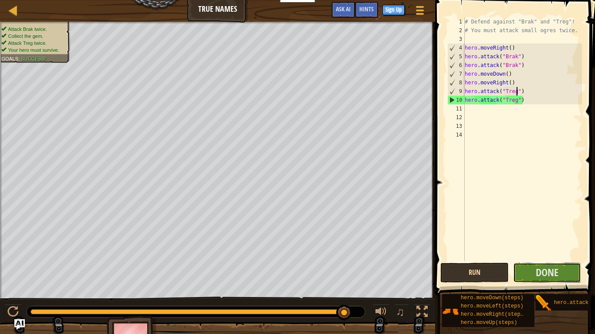
click at [576, 260] on button "Done" at bounding box center [547, 273] width 68 height 20
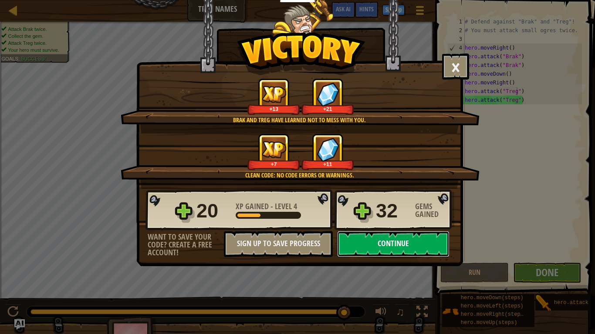
click at [413, 252] on button "Continue" at bounding box center [393, 244] width 112 height 26
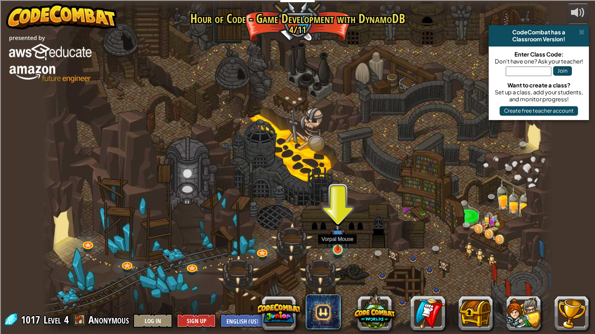
click at [334, 244] on img at bounding box center [337, 236] width 13 height 30
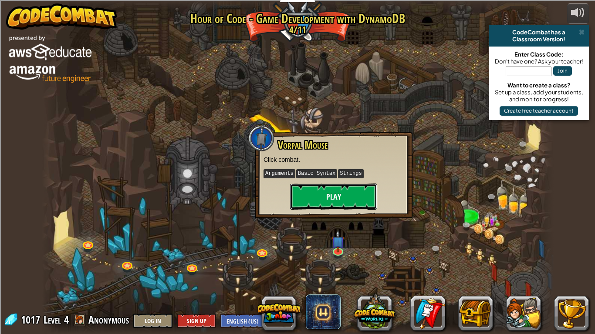
click at [352, 201] on button "Play" at bounding box center [333, 197] width 87 height 26
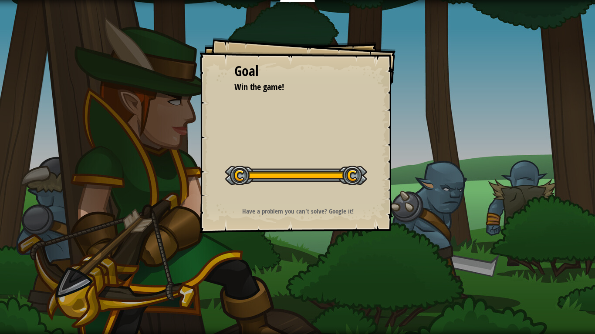
click at [314, 109] on div "Goal Win the game! Start Level Error loading from server. Try refreshing the pa…" at bounding box center [297, 135] width 196 height 196
click at [321, 216] on div "Goal Win the game! Start Level Error loading from server. Try refreshing the pa…" at bounding box center [297, 135] width 196 height 196
click at [304, 172] on div at bounding box center [296, 176] width 142 height 20
click at [246, 69] on div "Goal" at bounding box center [297, 71] width 126 height 20
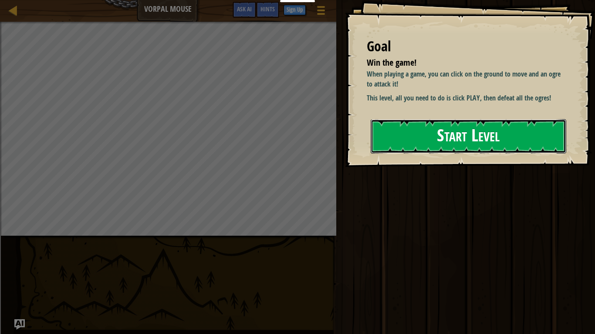
click at [461, 139] on button "Start Level" at bounding box center [469, 136] width 196 height 34
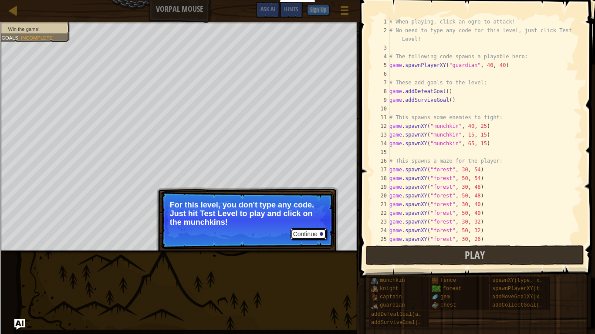
click at [325, 233] on button "Continue" at bounding box center [308, 234] width 36 height 11
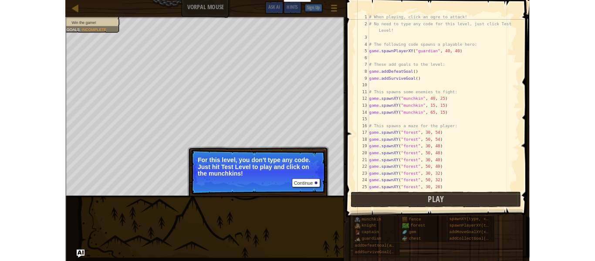
scroll to position [4, 0]
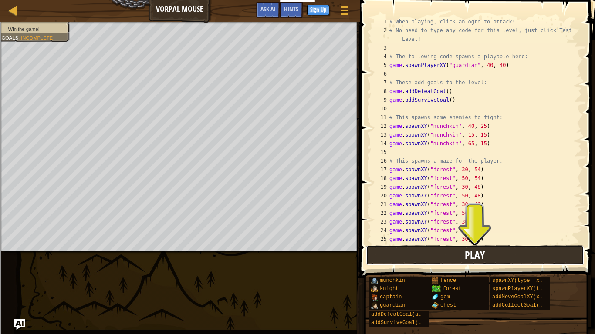
click at [480, 251] on span "Play" at bounding box center [475, 255] width 20 height 14
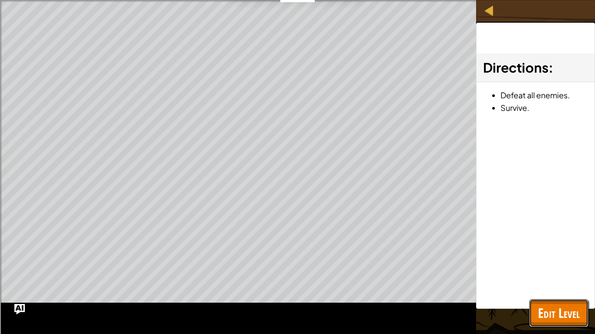
click at [552, 260] on span "Edit Level" at bounding box center [559, 313] width 42 height 18
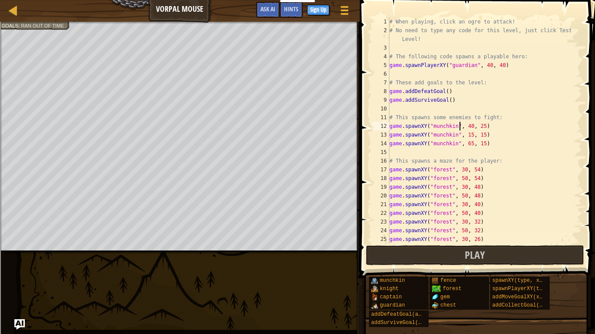
click at [459, 127] on div "# When playing, click an ogre to attack! # No need to type any code for this le…" at bounding box center [485, 139] width 194 height 244
click at [490, 125] on div "# When playing, click an ogre to attack! # No need to type any code for this le…" at bounding box center [485, 139] width 194 height 244
click at [384, 126] on div "12" at bounding box center [380, 126] width 17 height 9
click at [384, 125] on div "12" at bounding box center [380, 126] width 17 height 9
type textarea "game.spawnXY("munchkin", 40, 25)"
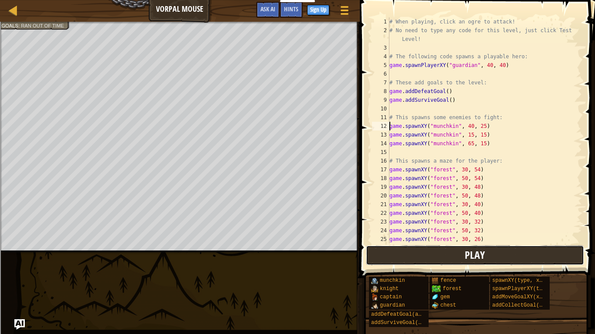
click at [443, 246] on button "Play" at bounding box center [475, 256] width 218 height 20
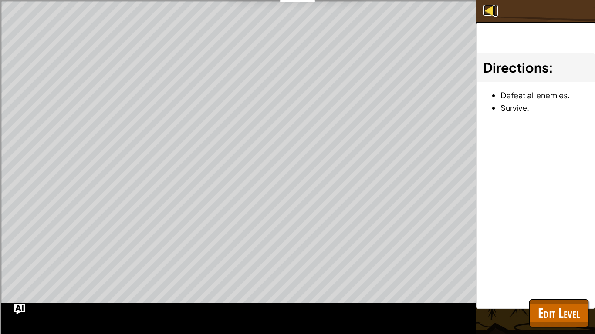
click at [490, 10] on div at bounding box center [488, 10] width 11 height 11
